Goal: Find specific fact: Find contact information

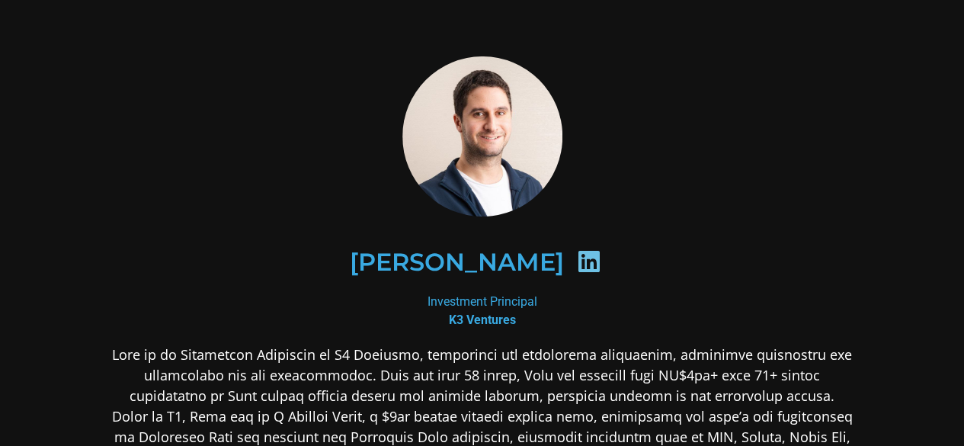
scroll to position [76, 0]
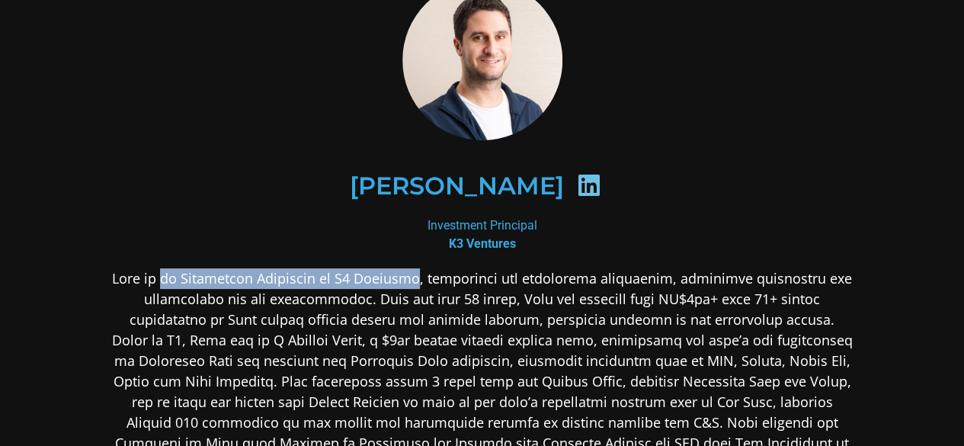
drag, startPoint x: 172, startPoint y: 279, endPoint x: 417, endPoint y: 277, distance: 245.3
click at [417, 277] on p at bounding box center [482, 371] width 741 height 206
copy p "an Investment Principal at K3 Ventures"
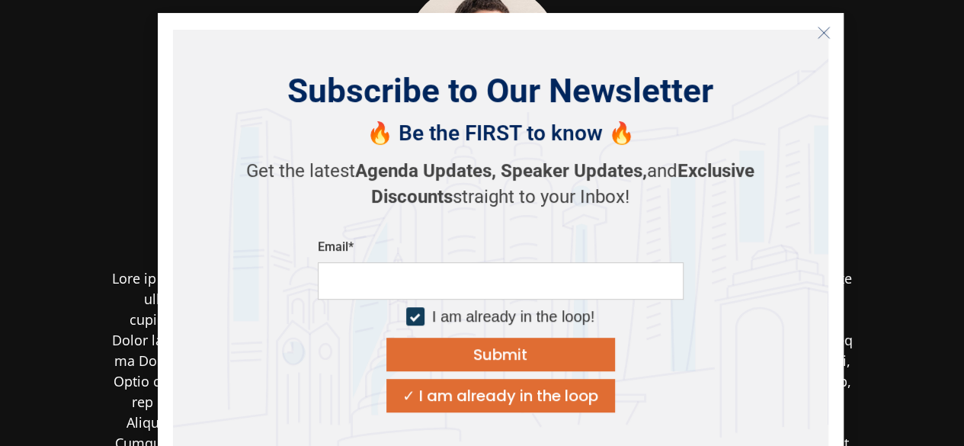
click at [827, 34] on icon "Close" at bounding box center [824, 33] width 14 height 14
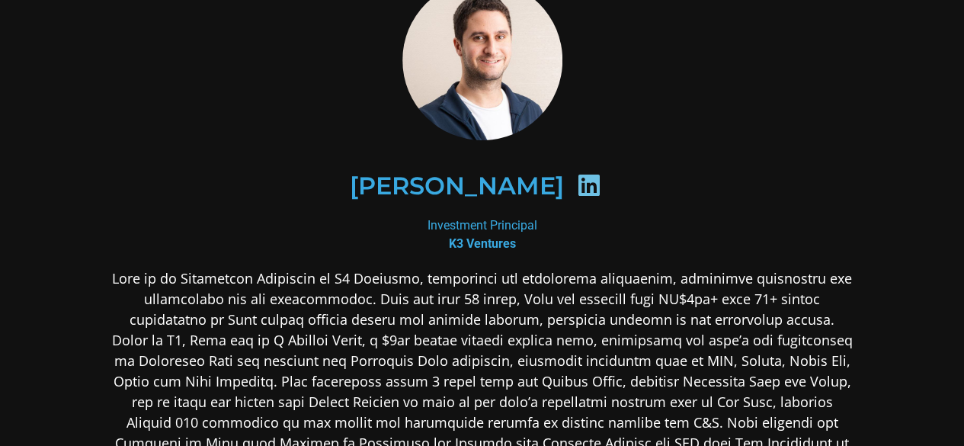
click at [274, 235] on div "Investment Principal K3 Ventures" at bounding box center [482, 234] width 741 height 37
click at [577, 187] on icon at bounding box center [589, 185] width 24 height 24
click at [488, 236] on b "K3 Ventures" at bounding box center [482, 243] width 67 height 14
drag, startPoint x: 349, startPoint y: 178, endPoint x: 542, endPoint y: 178, distance: 193.5
click at [542, 178] on div "[PERSON_NAME]" at bounding box center [482, 186] width 667 height 78
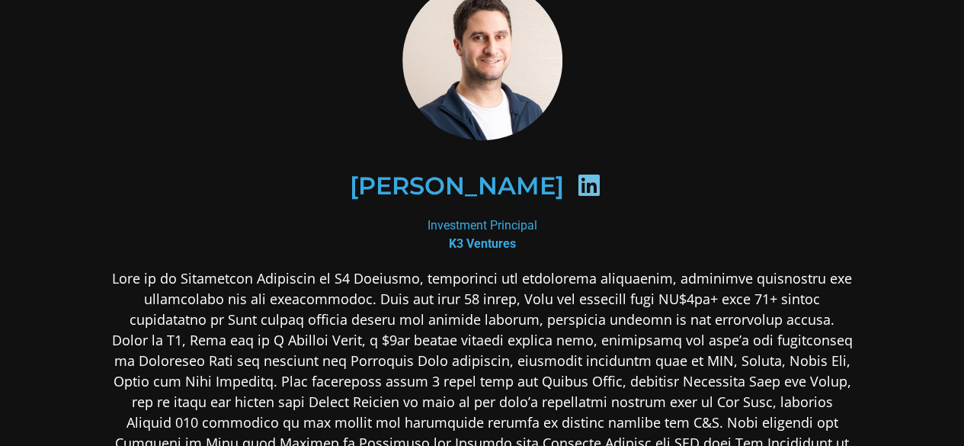
copy h2 "[PERSON_NAME]"
click at [433, 231] on div "Investment Principal K3 Ventures" at bounding box center [482, 234] width 741 height 37
click at [456, 237] on b "K3 Ventures" at bounding box center [482, 243] width 67 height 14
click at [577, 184] on icon at bounding box center [589, 185] width 24 height 24
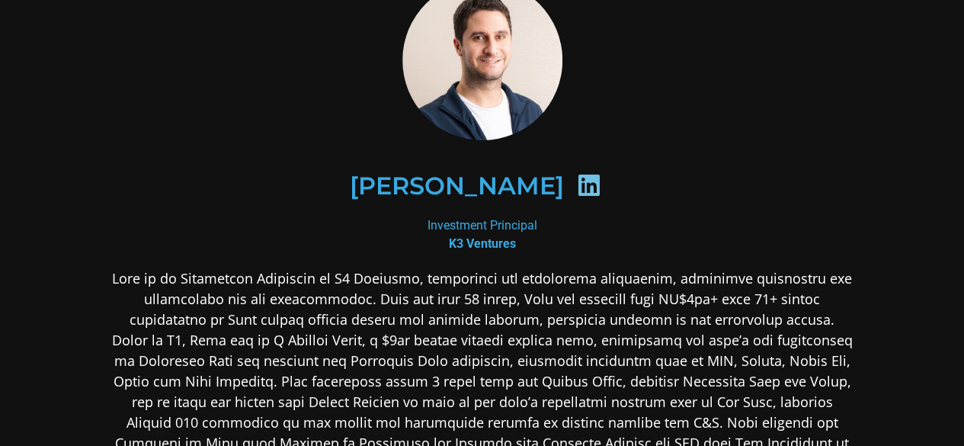
click at [577, 184] on icon at bounding box center [589, 185] width 24 height 24
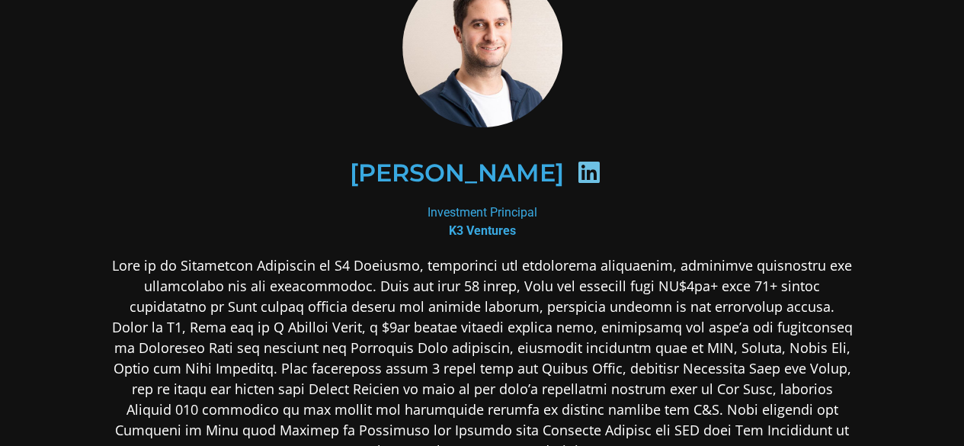
scroll to position [0, 0]
